Goal: Task Accomplishment & Management: Manage account settings

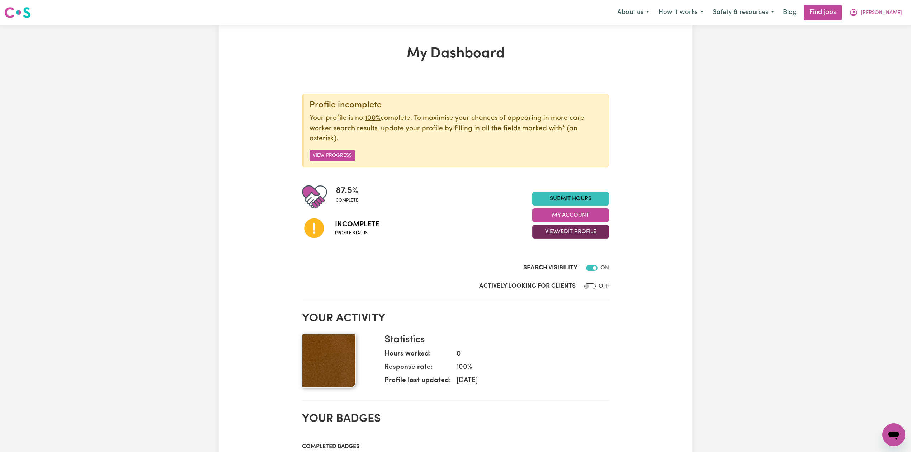
click at [545, 230] on button "View/Edit Profile" at bounding box center [570, 232] width 77 height 14
click at [552, 260] on link "Edit Profile" at bounding box center [566, 264] width 67 height 14
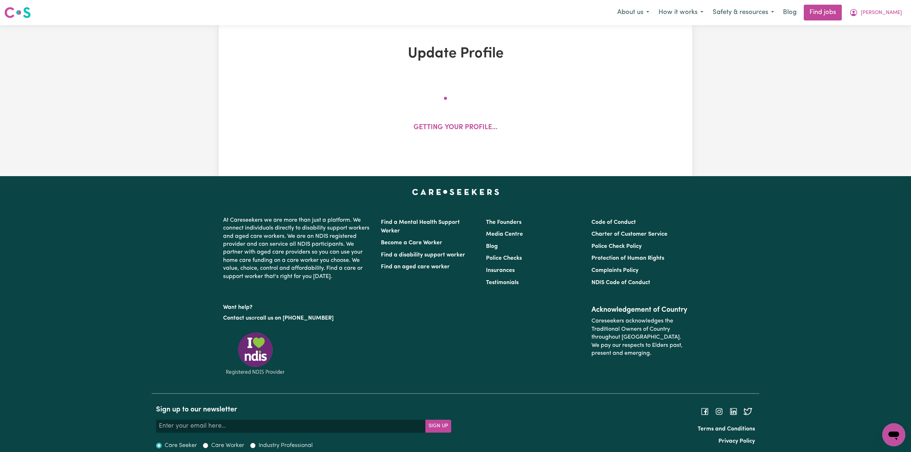
select select "[DEMOGRAPHIC_DATA]"
select select "[DEMOGRAPHIC_DATA] Citizen"
select select "Studying a healthcare related degree or qualification"
select select "65"
select select "88"
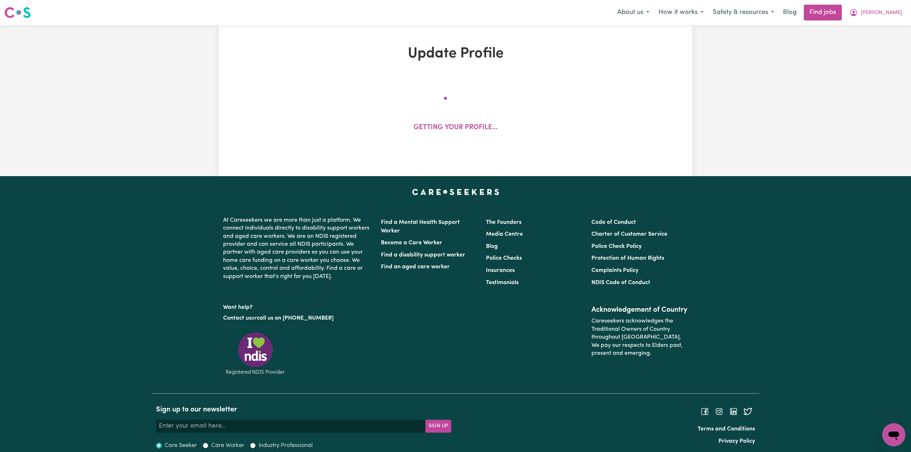
select select "110"
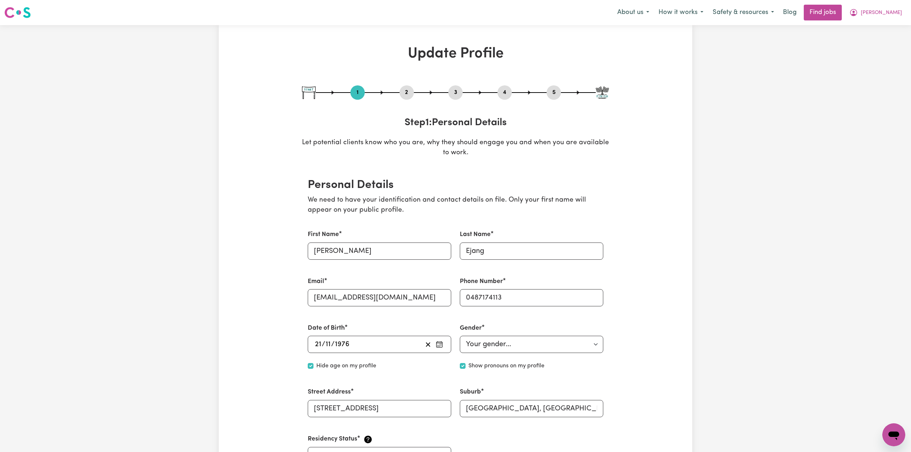
click at [405, 96] on button "2" at bounding box center [407, 92] width 14 height 9
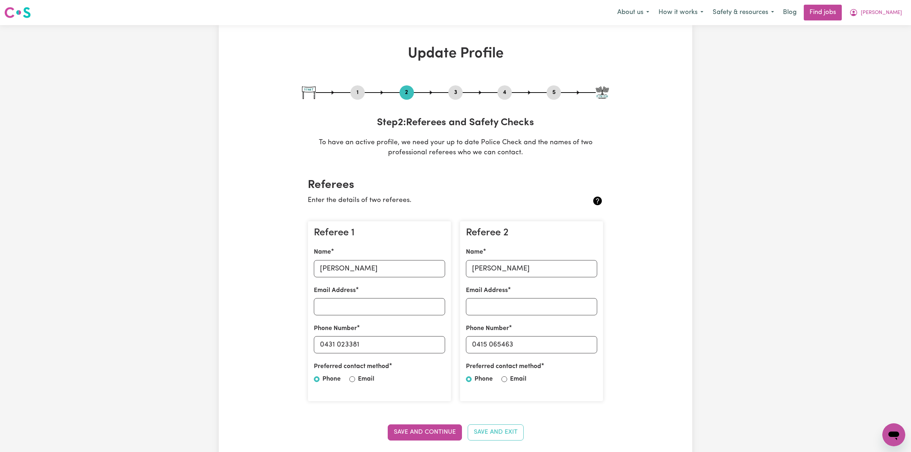
click at [547, 93] on button "5" at bounding box center [554, 92] width 14 height 9
select select "I am providing services privately on my own"
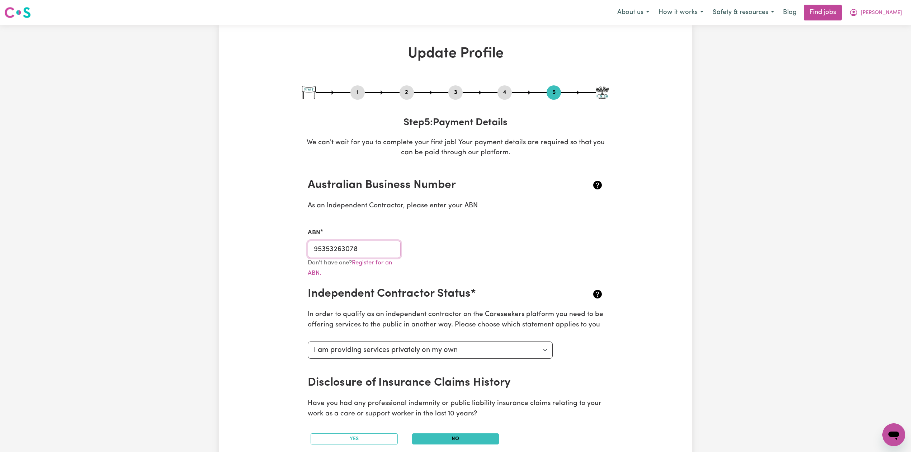
click at [356, 250] on input "95353263078" at bounding box center [354, 249] width 93 height 17
drag, startPoint x: 894, startPoint y: 12, endPoint x: 892, endPoint y: 19, distance: 7.4
click at [894, 12] on span "[PERSON_NAME]" at bounding box center [881, 13] width 41 height 8
click at [885, 40] on link "My Dashboard" at bounding box center [878, 41] width 57 height 14
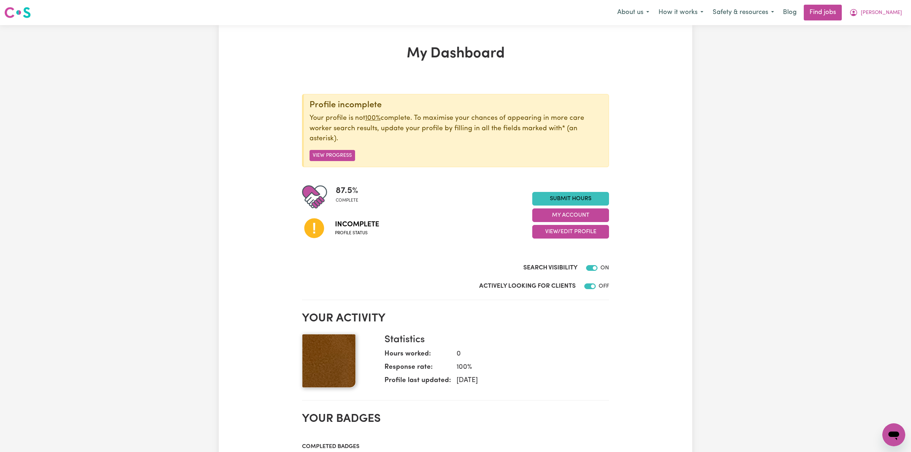
checkbox input "true"
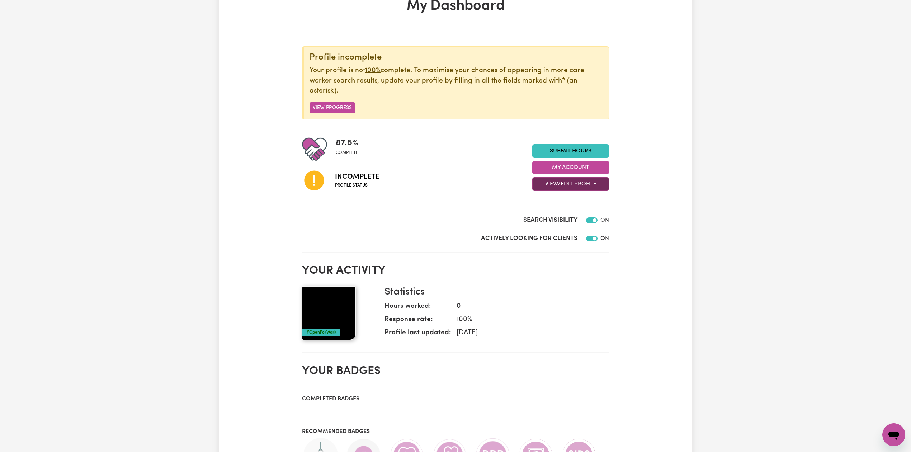
click at [562, 190] on button "View/Edit Profile" at bounding box center [570, 184] width 77 height 14
click at [552, 228] on link "Profile Completeness" at bounding box center [566, 231] width 67 height 14
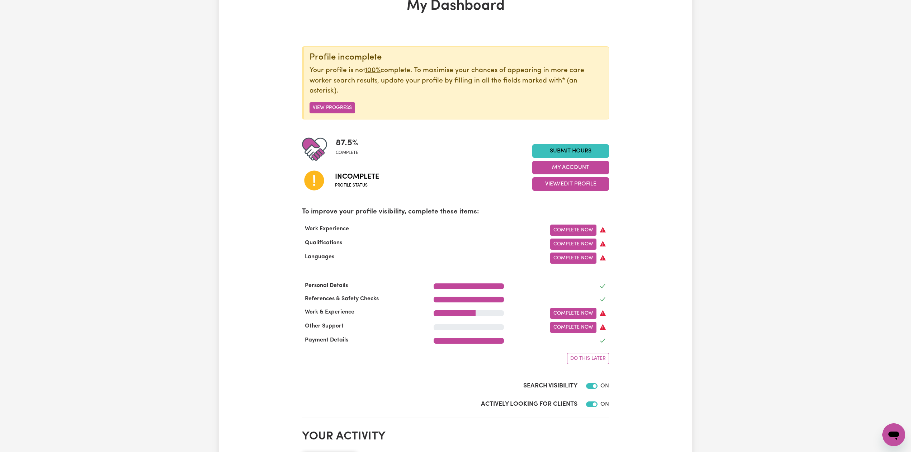
scroll to position [143, 0]
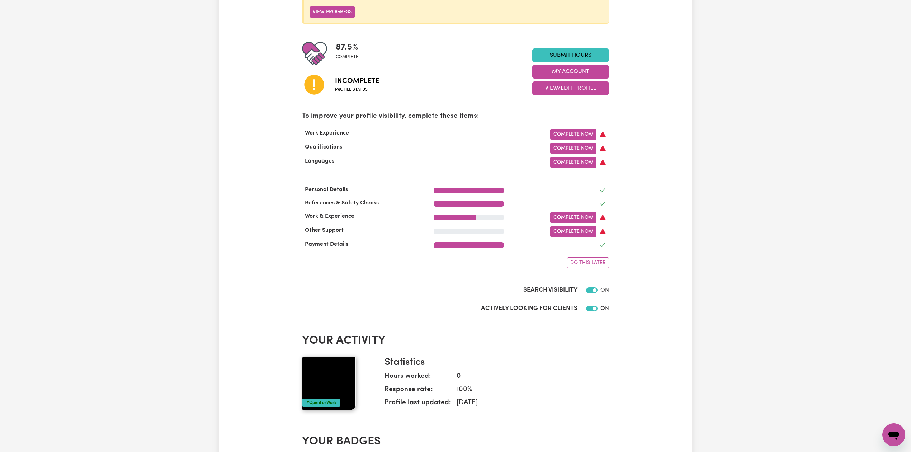
drag, startPoint x: 564, startPoint y: 87, endPoint x: 561, endPoint y: 97, distance: 10.5
click at [564, 87] on button "View/Edit Profile" at bounding box center [570, 88] width 77 height 14
click at [556, 123] on link "Edit Profile" at bounding box center [566, 121] width 67 height 14
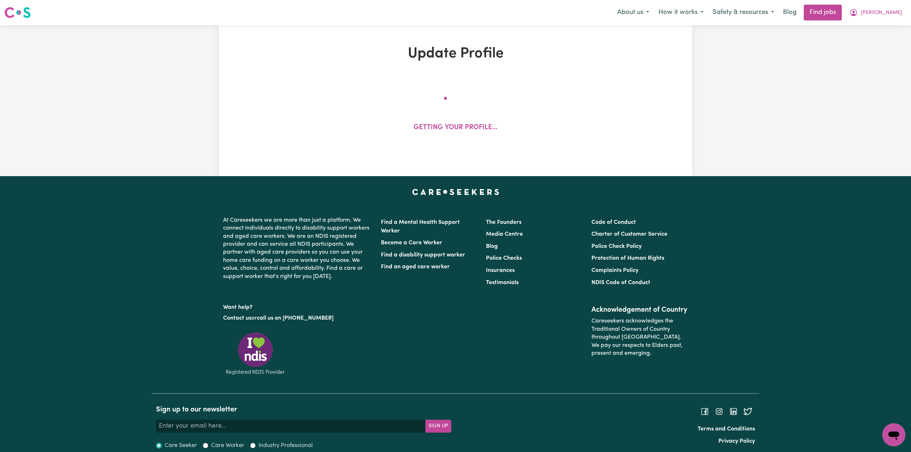
select select "[DEMOGRAPHIC_DATA]"
select select "[DEMOGRAPHIC_DATA] Citizen"
select select "Studying a healthcare related degree or qualification"
select select "65"
select select "88"
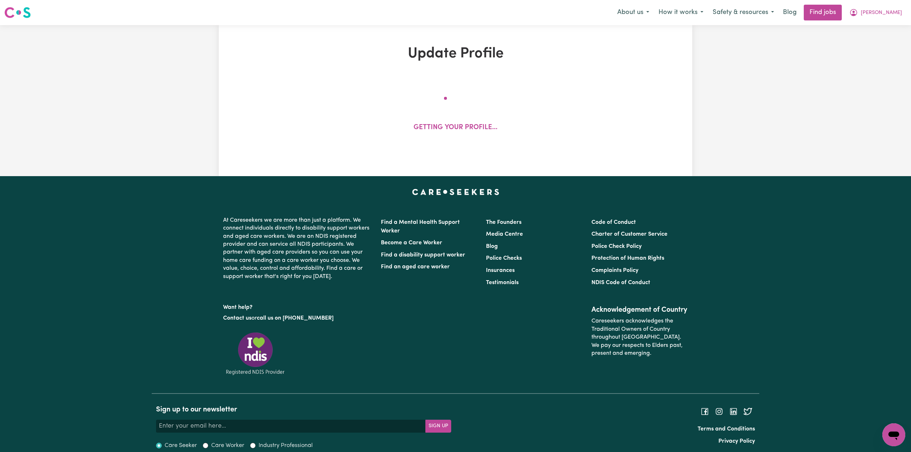
select select "110"
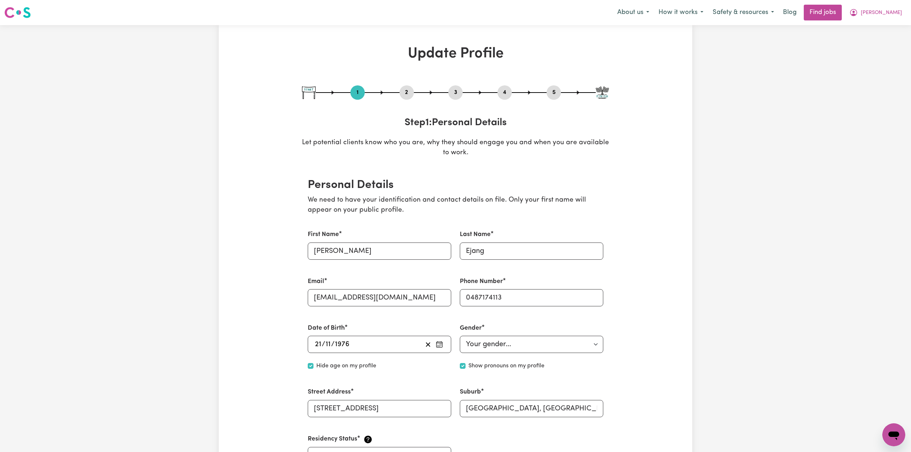
click at [507, 95] on button "4" at bounding box center [504, 92] width 14 height 9
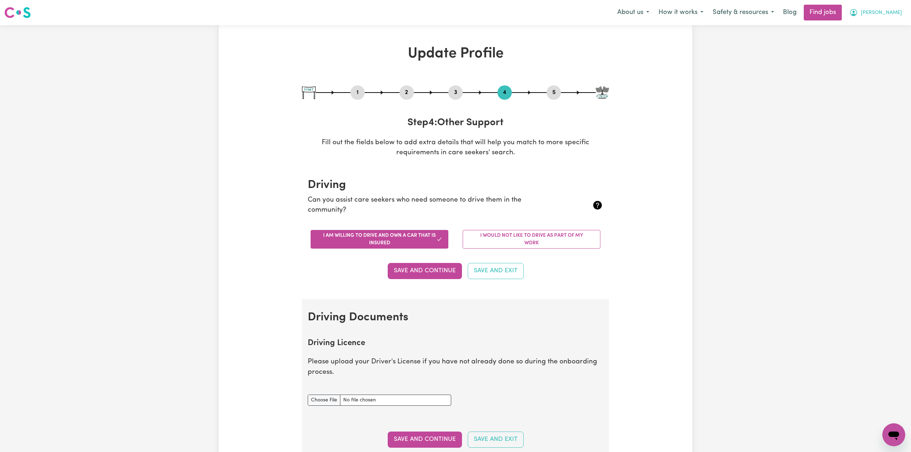
click at [889, 15] on span "[PERSON_NAME]" at bounding box center [881, 13] width 41 height 8
click at [887, 13] on button "[PERSON_NAME]" at bounding box center [876, 12] width 62 height 15
click at [874, 51] on link "Logout" at bounding box center [878, 55] width 57 height 14
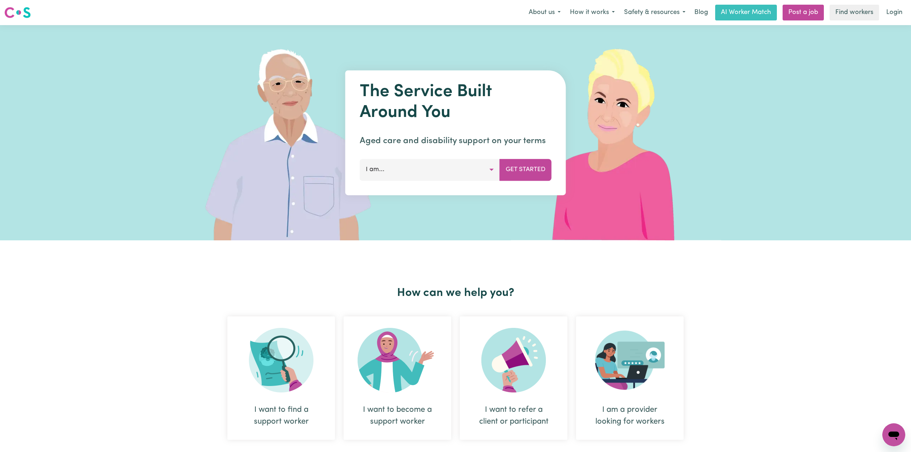
click at [893, 15] on link "Login" at bounding box center [894, 13] width 25 height 16
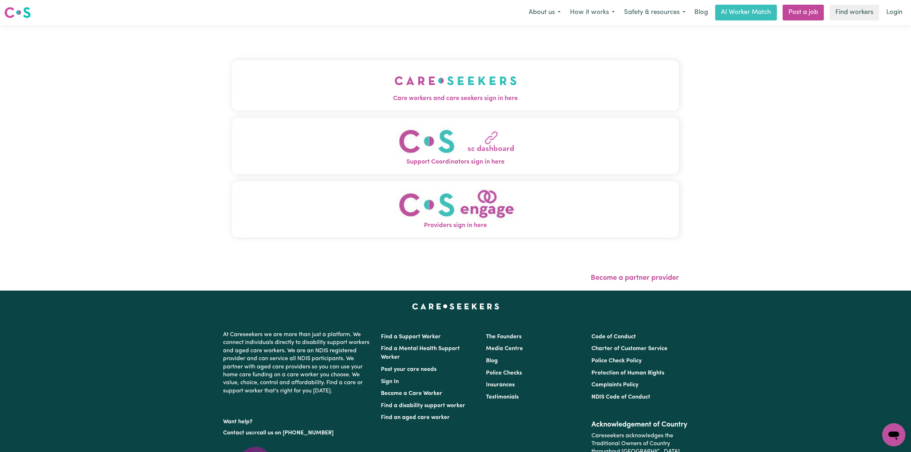
click at [416, 55] on div "Care workers and care seekers sign in here Support Coordinators sign in here Pr…" at bounding box center [455, 157] width 455 height 265
drag, startPoint x: 320, startPoint y: 86, endPoint x: 313, endPoint y: 114, distance: 28.4
click at [319, 86] on button "Care workers and care seekers sign in here" at bounding box center [455, 85] width 447 height 50
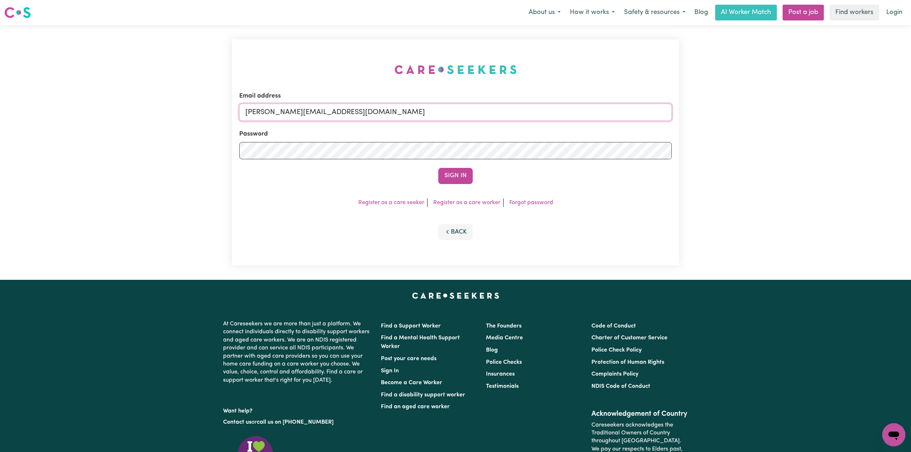
click at [369, 120] on input "[PERSON_NAME][EMAIL_ADDRESS][DOMAIN_NAME]" at bounding box center [455, 112] width 433 height 17
drag, startPoint x: 283, startPoint y: 108, endPoint x: 453, endPoint y: 134, distance: 171.6
click at [487, 113] on input "Superuser~[EMAIL_ADDRESS][DOMAIN_NAME]" at bounding box center [455, 112] width 433 height 17
type input "Superuser~[PERSON_NAME][EMAIL_ADDRESS][DOMAIN_NAME]"
click at [444, 176] on button "Sign In" at bounding box center [455, 176] width 34 height 16
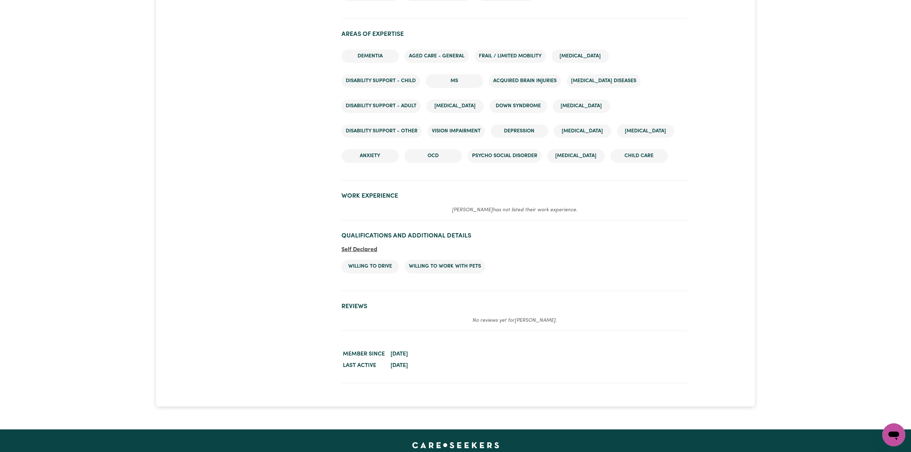
scroll to position [801, 0]
